Goal: Information Seeking & Learning: Find specific fact

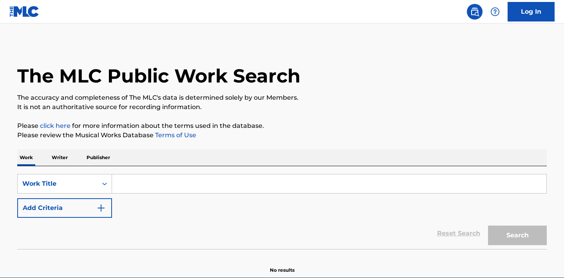
click at [164, 184] on input "Search Form" at bounding box center [329, 184] width 434 height 19
paste input "[PERSON_NAME]'s Secret Marriage"
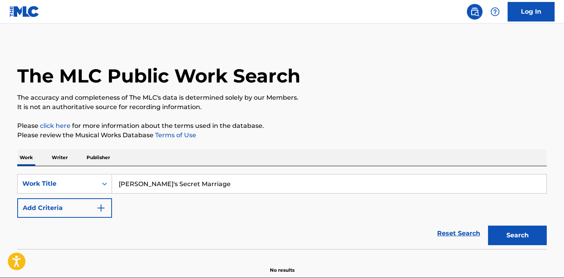
type input "[PERSON_NAME]'s Secret Marriage"
click at [90, 215] on button "Add Criteria" at bounding box center [64, 208] width 95 height 20
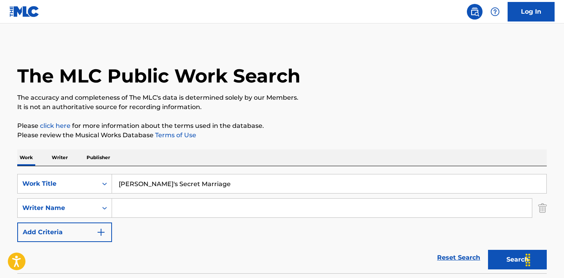
click at [178, 209] on input "Search Form" at bounding box center [322, 208] width 420 height 19
paste input "[PERSON_NAME]"
type input "[PERSON_NAME]"
click at [516, 258] on button "Search" at bounding box center [517, 260] width 59 height 20
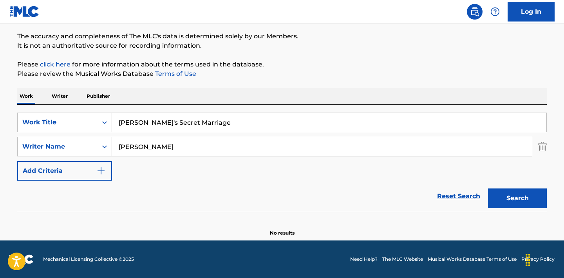
click at [509, 196] on button "Search" at bounding box center [517, 199] width 59 height 20
drag, startPoint x: 230, startPoint y: 120, endPoint x: 9, endPoint y: 118, distance: 220.4
click at [112, 118] on input "[PERSON_NAME]'s Secret Marriage" at bounding box center [329, 122] width 434 height 19
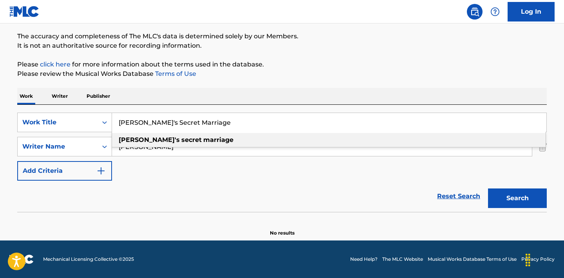
paste input "[PERSON_NAME] To [PERSON_NAME]"
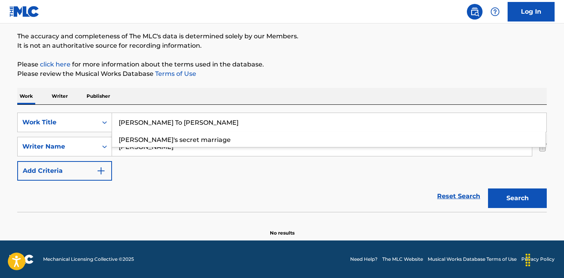
type input "[PERSON_NAME] To [PERSON_NAME]"
click at [295, 195] on div "Reset Search Search" at bounding box center [281, 196] width 529 height 31
click at [527, 198] on button "Search" at bounding box center [517, 199] width 59 height 20
drag, startPoint x: 179, startPoint y: 148, endPoint x: 5, endPoint y: 142, distance: 173.9
click at [112, 142] on input "[PERSON_NAME]" at bounding box center [322, 146] width 420 height 19
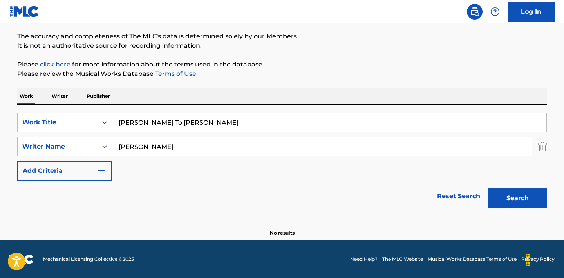
type input "[PERSON_NAME]"
click at [488, 189] on button "Search" at bounding box center [517, 199] width 59 height 20
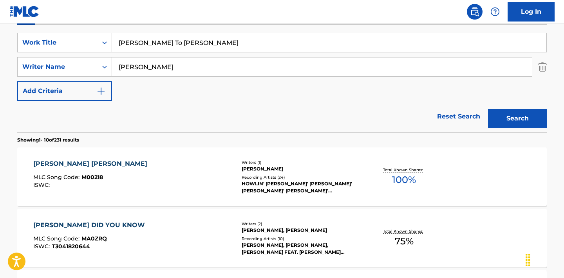
scroll to position [22, 0]
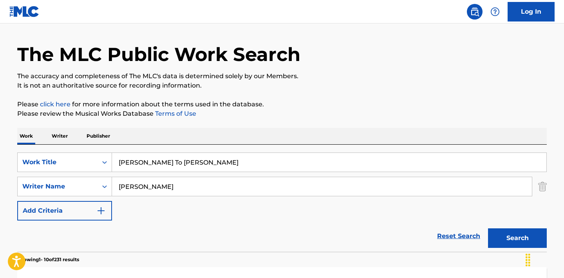
drag, startPoint x: 176, startPoint y: 191, endPoint x: 2, endPoint y: 186, distance: 173.5
click at [112, 186] on input "[PERSON_NAME]" at bounding box center [322, 186] width 420 height 19
click at [488, 229] on button "Search" at bounding box center [517, 239] width 59 height 20
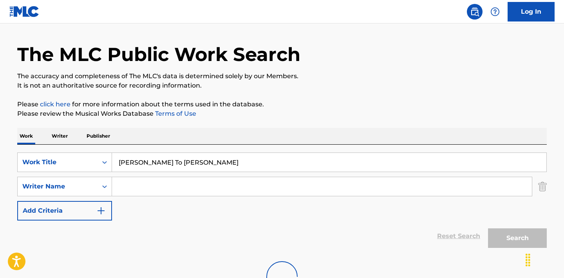
scroll to position [87, 0]
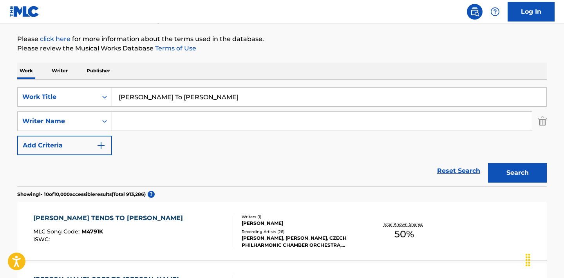
click at [219, 97] on input "[PERSON_NAME] To [PERSON_NAME]" at bounding box center [329, 97] width 434 height 19
type input ""[PERSON_NAME] To [PERSON_NAME]""
click at [488, 163] on button "Search" at bounding box center [517, 173] width 59 height 20
click at [58, 218] on div "[PERSON_NAME] TENDS TO [PERSON_NAME]" at bounding box center [109, 218] width 153 height 9
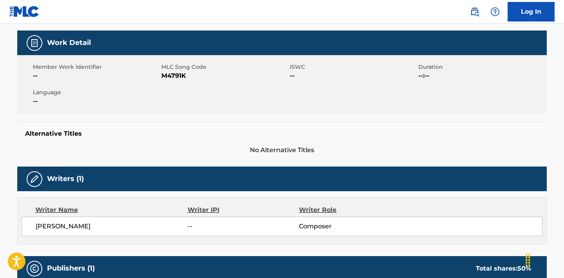
scroll to position [206, 0]
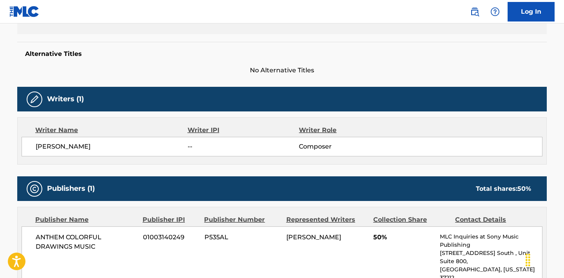
scroll to position [87, 0]
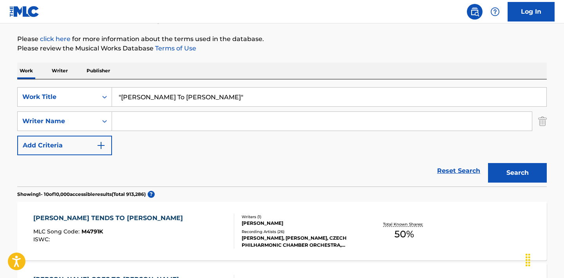
drag, startPoint x: 218, startPoint y: 97, endPoint x: 26, endPoint y: 95, distance: 192.6
click at [112, 95] on input ""[PERSON_NAME] To [PERSON_NAME]"" at bounding box center [329, 97] width 434 height 19
paste input "Going To Court"
paste input "[PERSON_NAME]"
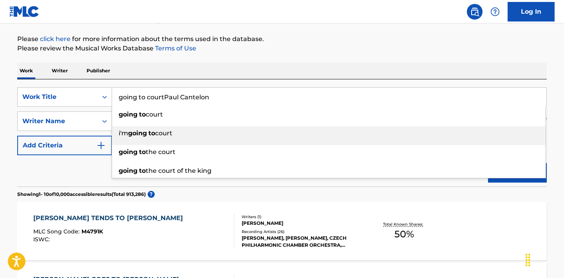
click at [174, 129] on div "i'm going to court" at bounding box center [328, 133] width 433 height 14
type input "i'm going to court"
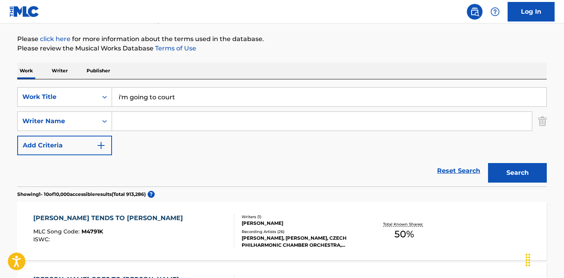
click at [200, 123] on input "Search Form" at bounding box center [322, 121] width 420 height 19
paste input "[PERSON_NAME]"
type input "[PERSON_NAME]"
drag, startPoint x: 189, startPoint y: 98, endPoint x: 8, endPoint y: 84, distance: 182.2
click at [112, 88] on input "i'm going to court" at bounding box center [329, 97] width 434 height 19
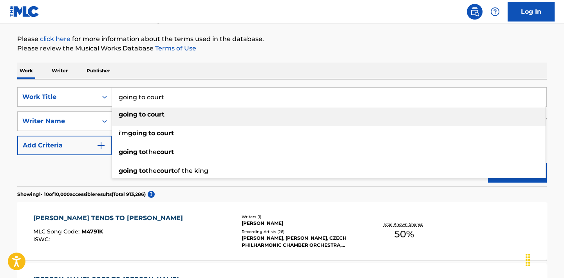
type input "going to court"
click at [205, 203] on div "[PERSON_NAME] TENDS TO [PERSON_NAME] Song Code : M4791K ISWC : Writers ( 1 ) [P…" at bounding box center [281, 231] width 529 height 59
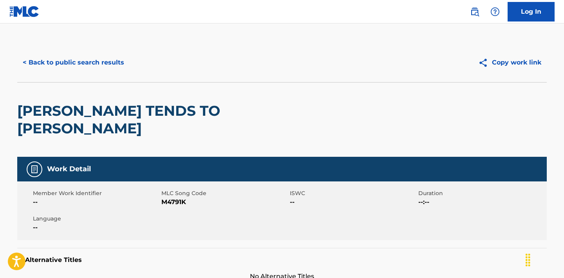
click at [62, 60] on button "< Back to public search results" at bounding box center [73, 63] width 112 height 20
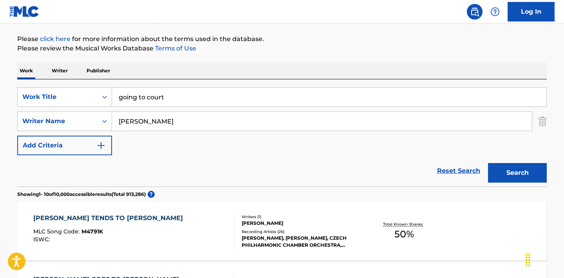
click at [515, 179] on button "Search" at bounding box center [517, 173] width 59 height 20
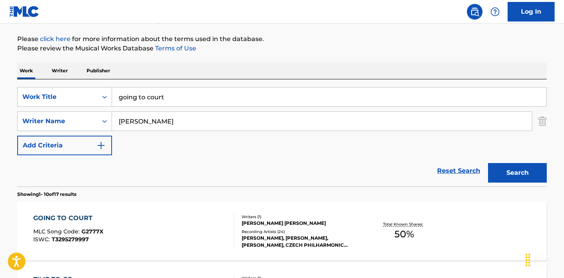
scroll to position [127, 0]
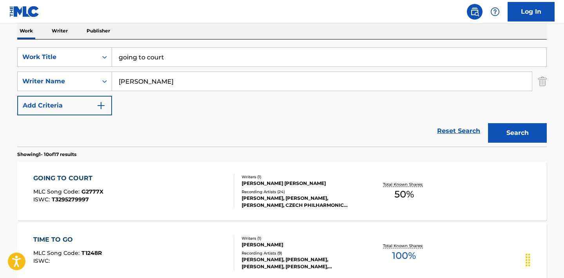
click at [74, 181] on div "GOING TO COURT" at bounding box center [68, 178] width 70 height 9
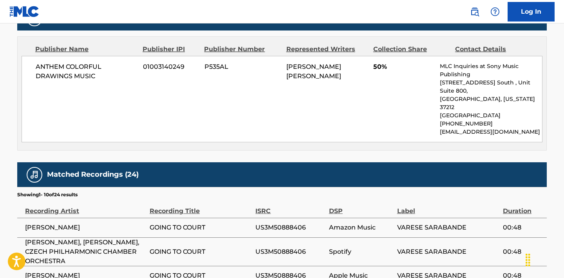
scroll to position [160, 0]
